Goal: Communication & Community: Connect with others

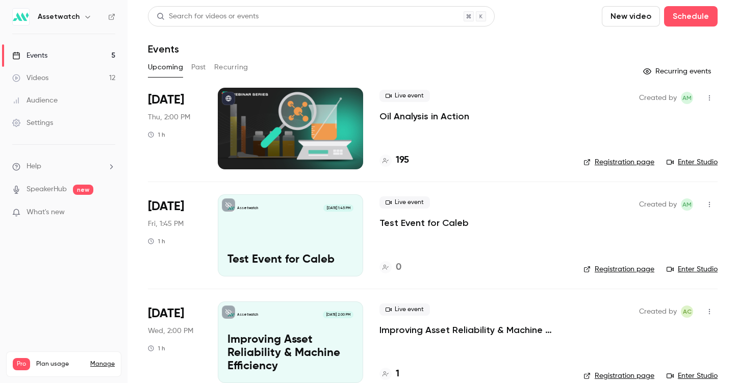
click at [681, 163] on link "Enter Studio" at bounding box center [692, 162] width 51 height 10
click at [702, 94] on button "button" at bounding box center [710, 98] width 16 height 16
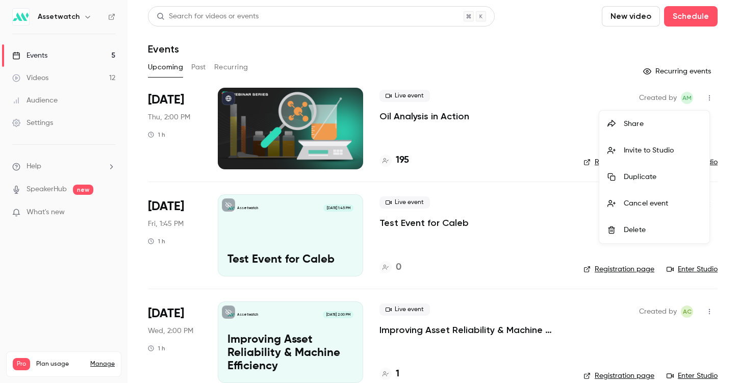
click at [672, 154] on div "Invite to Studio" at bounding box center [663, 150] width 78 height 10
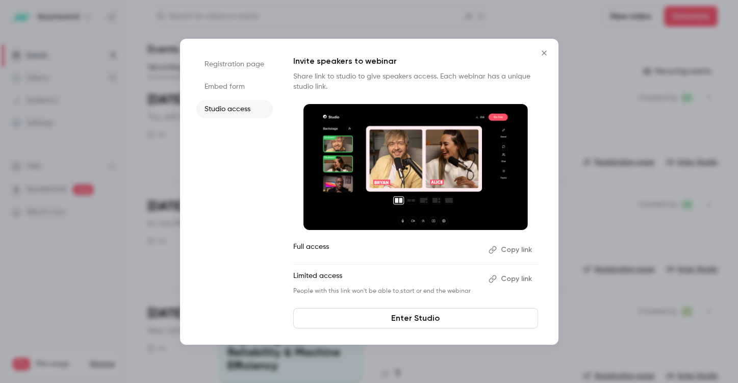
click at [502, 280] on button "Copy link" at bounding box center [512, 279] width 54 height 16
